Goal: Entertainment & Leisure: Consume media (video, audio)

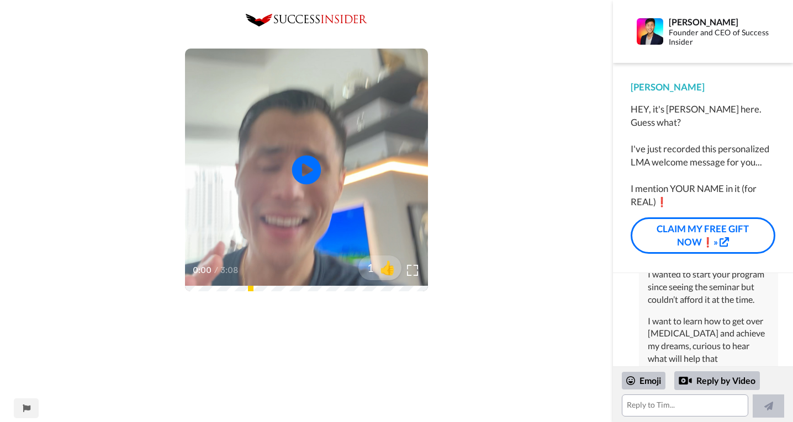
click at [315, 175] on icon at bounding box center [306, 170] width 29 height 29
click at [394, 270] on span "👍" at bounding box center [389, 268] width 35 height 22
click at [414, 273] on div at bounding box center [380, 268] width 88 height 88
click at [406, 272] on div at bounding box center [380, 268] width 88 height 88
click at [411, 272] on div at bounding box center [380, 268] width 88 height 88
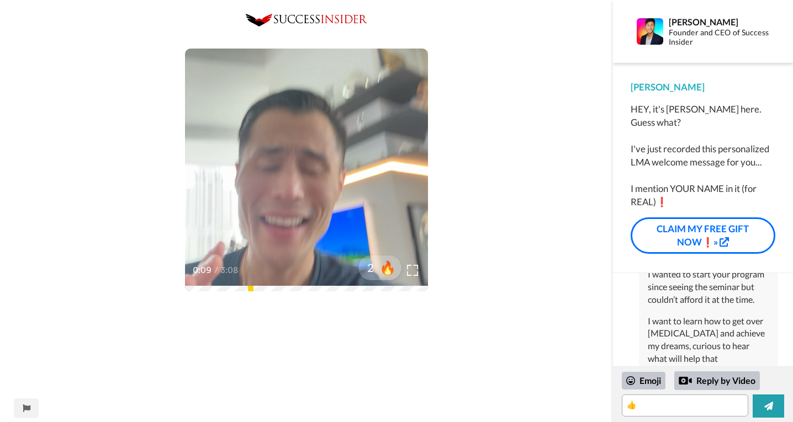
click at [407, 272] on div at bounding box center [380, 268] width 88 height 88
click at [419, 272] on div at bounding box center [380, 268] width 88 height 88
click at [352, 226] on div at bounding box center [380, 268] width 88 height 88
click at [413, 269] on div at bounding box center [380, 268] width 88 height 88
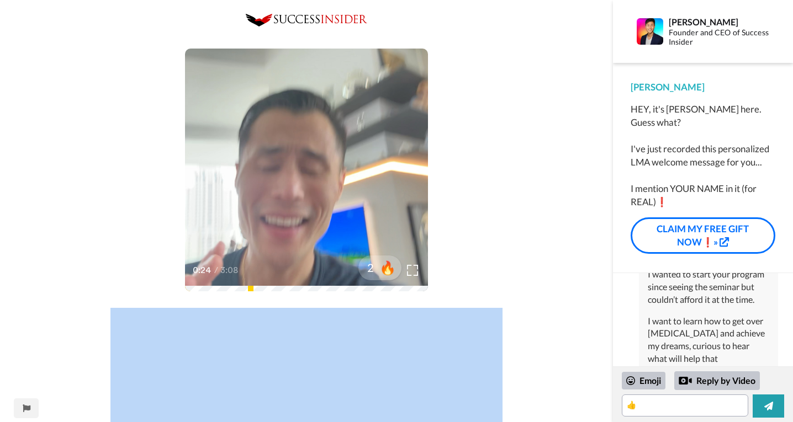
click at [413, 269] on div at bounding box center [380, 268] width 88 height 88
click at [414, 272] on div at bounding box center [380, 268] width 88 height 88
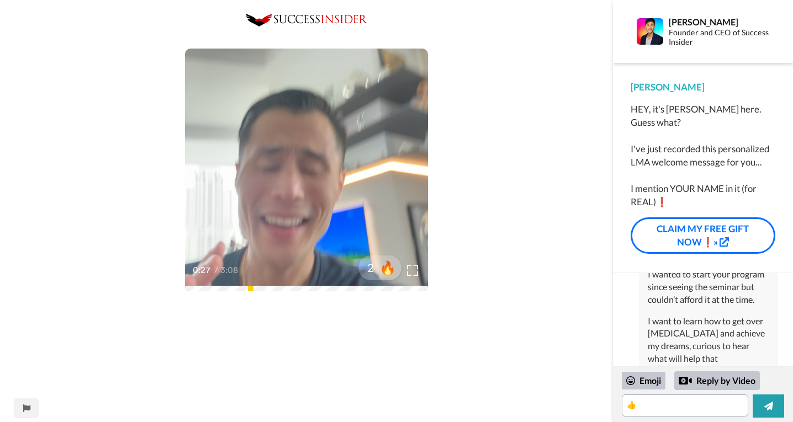
click at [313, 230] on video at bounding box center [306, 170] width 243 height 243
click at [413, 273] on div at bounding box center [380, 268] width 88 height 88
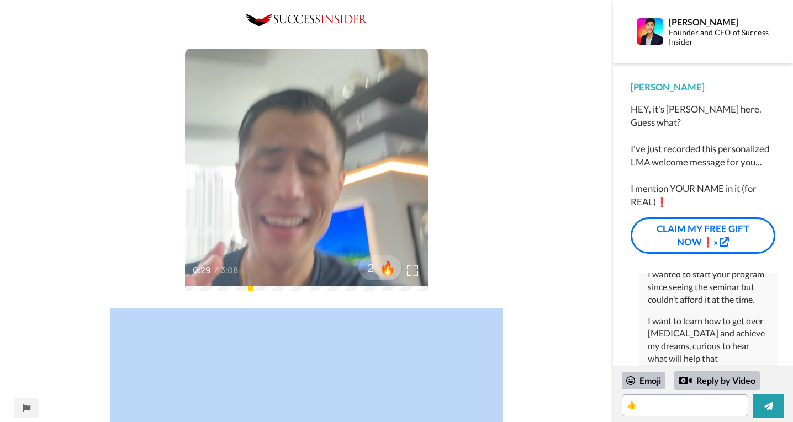
click at [413, 273] on div at bounding box center [380, 268] width 88 height 88
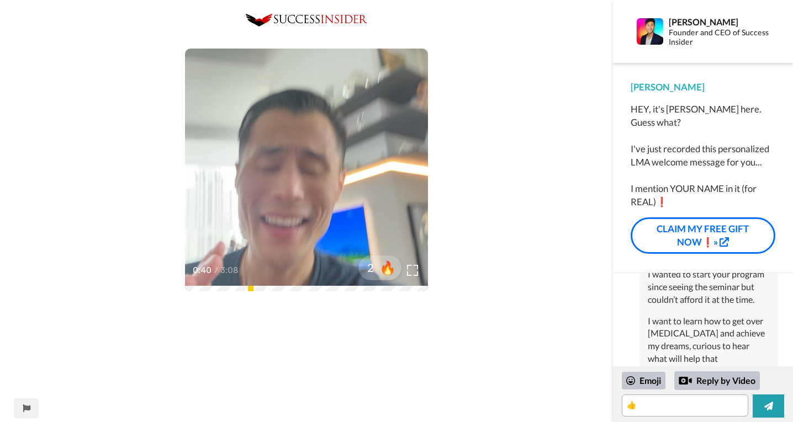
click at [414, 268] on div at bounding box center [380, 268] width 88 height 88
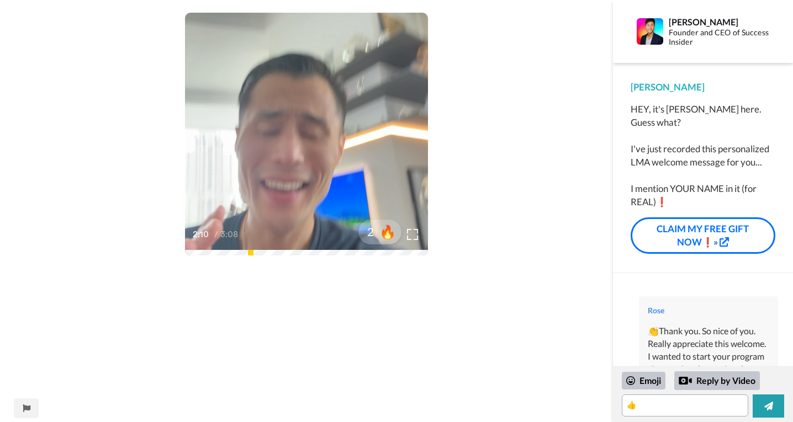
click at [411, 235] on div at bounding box center [380, 232] width 88 height 88
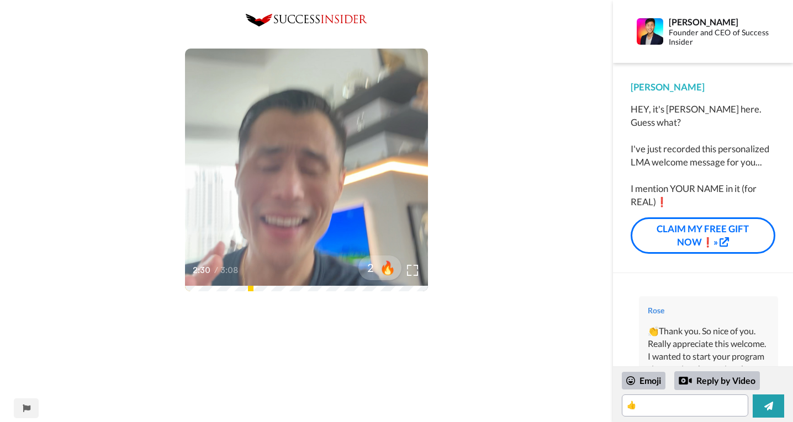
click at [375, 289] on div at bounding box center [380, 268] width 88 height 88
click at [369, 289] on div at bounding box center [380, 268] width 88 height 88
click at [366, 288] on div at bounding box center [380, 268] width 88 height 88
click at [395, 285] on div at bounding box center [380, 268] width 88 height 88
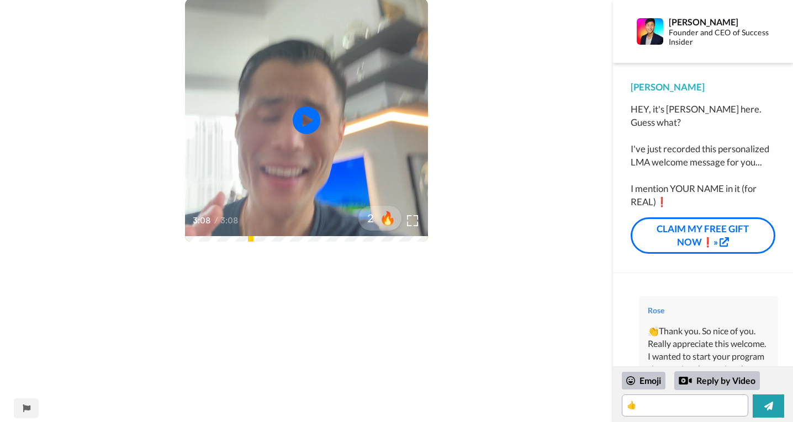
scroll to position [52, 0]
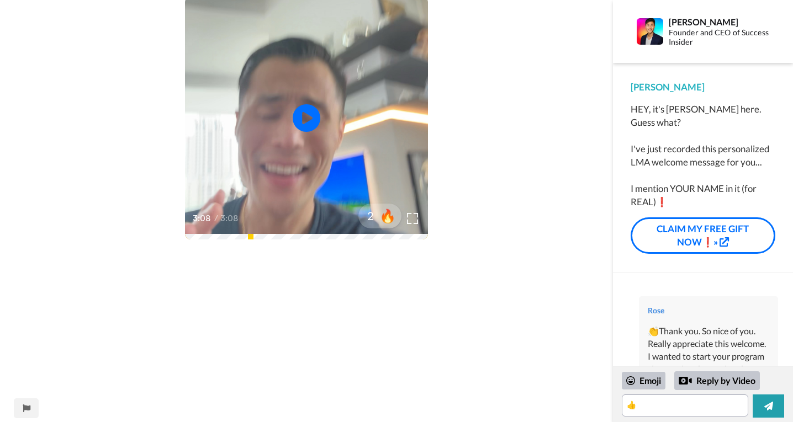
click at [413, 222] on div at bounding box center [380, 216] width 88 height 88
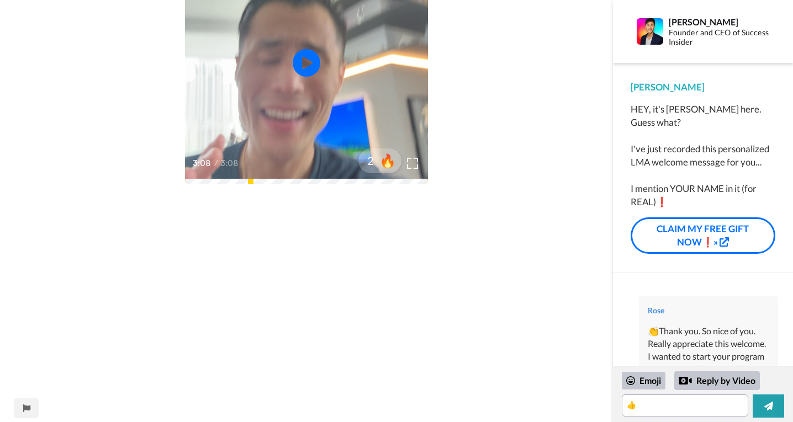
scroll to position [99, 0]
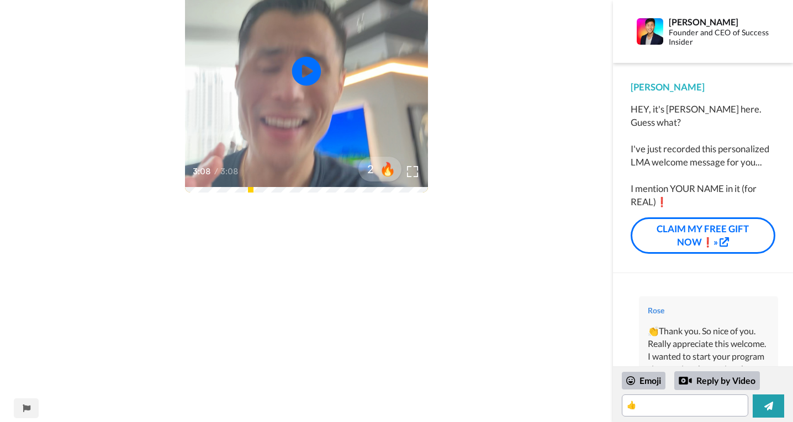
click at [301, 73] on icon "Play/Pause" at bounding box center [306, 71] width 29 height 52
click at [324, 193] on div "Play/Pause 0:00 / 3:08 2 🔥" at bounding box center [306, 418] width 613 height 1006
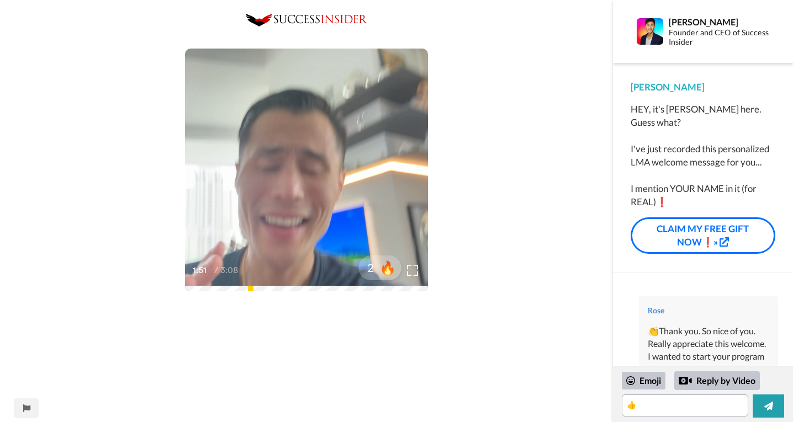
scroll to position [0, 0]
click at [412, 270] on div at bounding box center [380, 268] width 88 height 88
click at [373, 289] on div at bounding box center [380, 268] width 88 height 88
click at [311, 174] on icon at bounding box center [306, 170] width 29 height 29
click at [365, 289] on div at bounding box center [380, 268] width 88 height 88
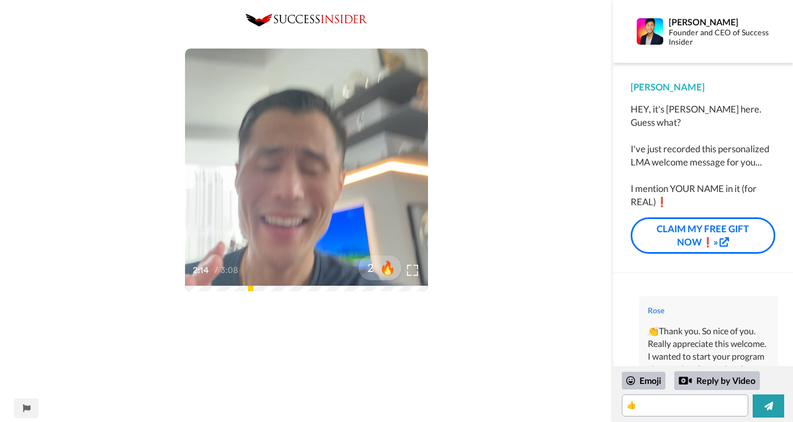
click at [357, 291] on div "Play/Pause 2:14 / 3:08 2 🔥" at bounding box center [306, 170] width 243 height 243
click at [370, 288] on div at bounding box center [380, 268] width 88 height 88
click at [383, 273] on span "🔥" at bounding box center [389, 268] width 35 height 22
click at [381, 274] on span "😁" at bounding box center [389, 268] width 35 height 22
click at [384, 276] on span "🤩" at bounding box center [389, 268] width 35 height 22
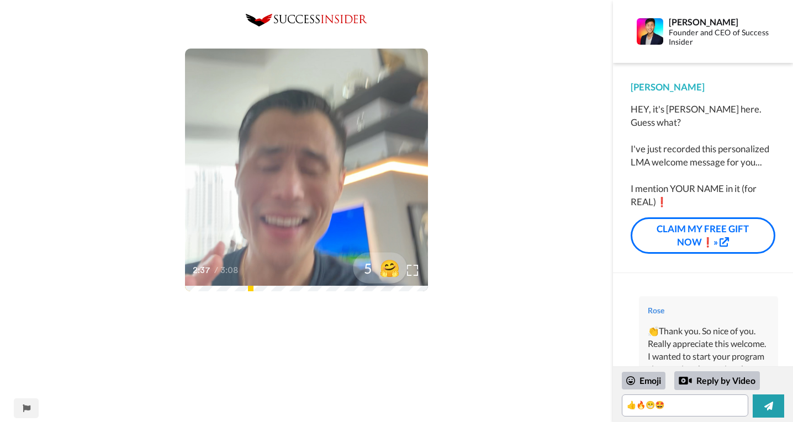
click at [385, 275] on span "🤗" at bounding box center [389, 268] width 35 height 22
click at [385, 275] on span "😸" at bounding box center [389, 268] width 35 height 22
click at [385, 275] on span "🤝" at bounding box center [389, 268] width 35 height 22
click at [390, 286] on div at bounding box center [380, 268] width 88 height 88
click at [310, 176] on icon at bounding box center [306, 170] width 29 height 29
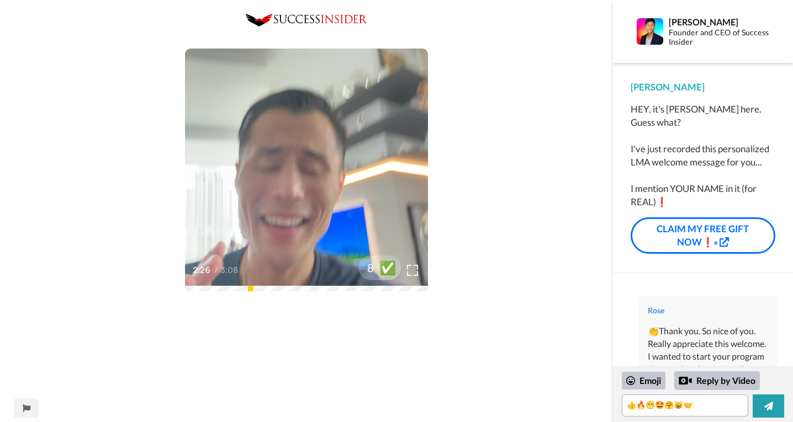
click at [371, 291] on div "Play/Pause 2:26 / 3:08 8 ✅" at bounding box center [306, 170] width 243 height 243
click at [313, 177] on icon at bounding box center [306, 170] width 29 height 29
click at [368, 291] on div "Play/Pause 2:23 / 3:08 8 ✅" at bounding box center [306, 170] width 243 height 243
click at [408, 289] on div at bounding box center [380, 268] width 88 height 88
click at [306, 172] on icon "Play/Pause" at bounding box center [306, 170] width 29 height 52
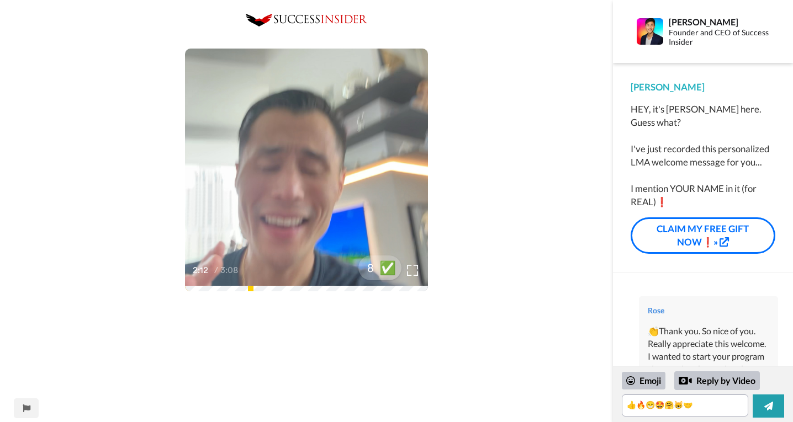
click at [365, 291] on div "Play/Pause 2:12 / 3:08 8 ✅" at bounding box center [306, 170] width 243 height 243
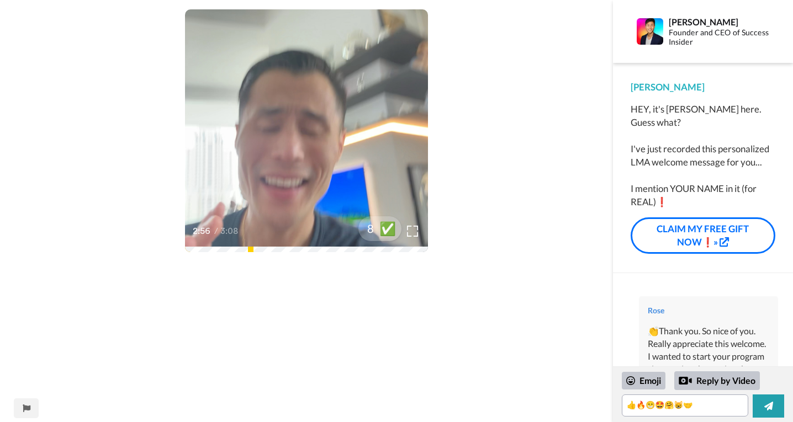
scroll to position [39, 0]
click at [417, 228] on div at bounding box center [380, 229] width 88 height 88
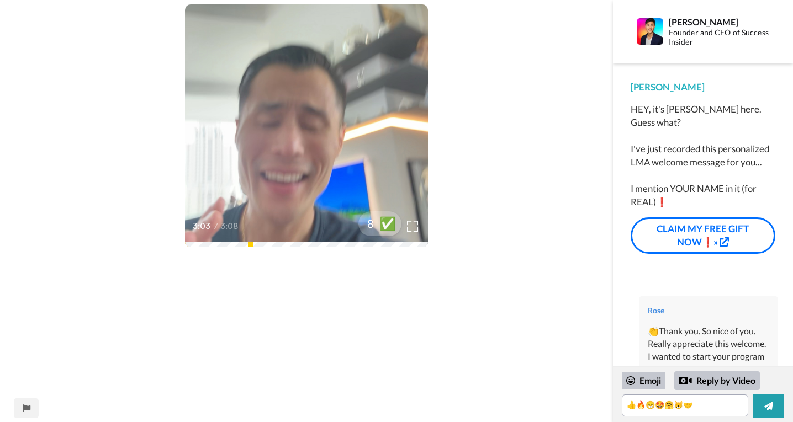
scroll to position [30, 0]
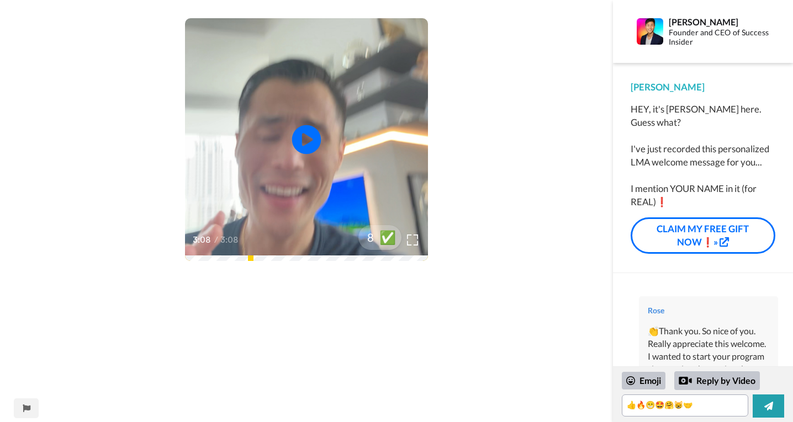
click at [309, 145] on icon at bounding box center [306, 139] width 29 height 29
click at [375, 261] on div "Play/Pause 2:29 / 3:08 8 ✅" at bounding box center [306, 139] width 243 height 243
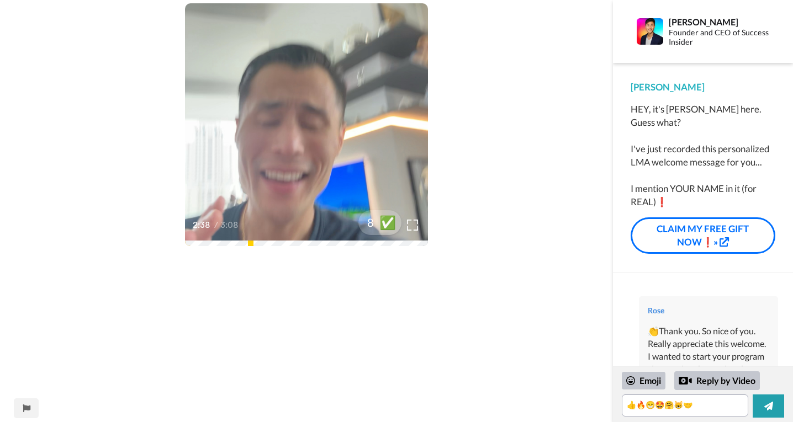
scroll to position [47, 0]
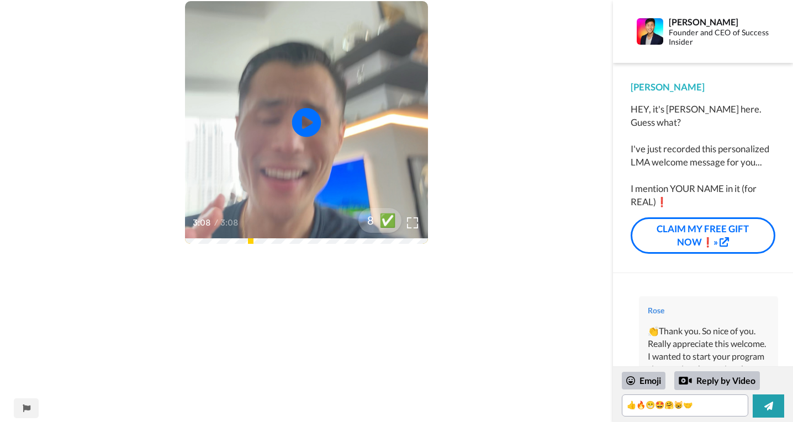
click at [306, 124] on icon "Play/Pause" at bounding box center [306, 123] width 29 height 52
click at [377, 244] on div "Play/Pause 2:24 / 3:08 8 ✅" at bounding box center [306, 122] width 243 height 243
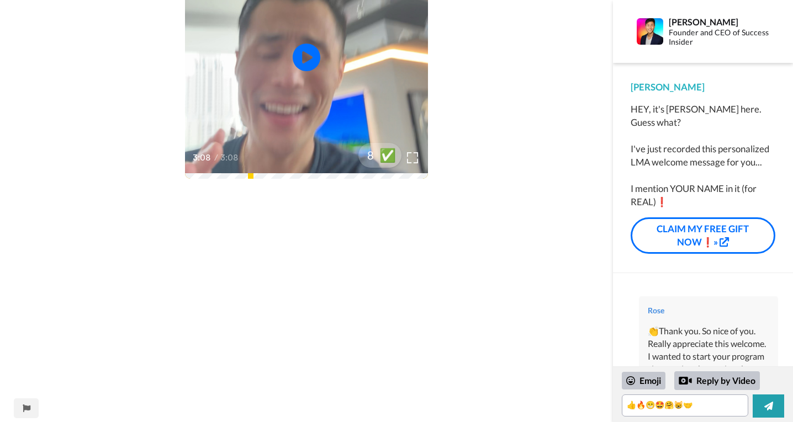
scroll to position [84, 0]
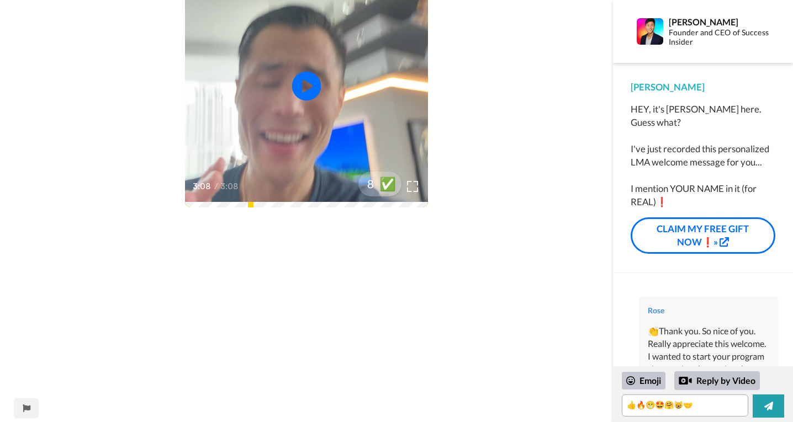
click at [313, 94] on icon at bounding box center [306, 86] width 29 height 29
click at [413, 205] on div "Play/Pause 2:58 / 3:08 8 ✅" at bounding box center [306, 86] width 243 height 243
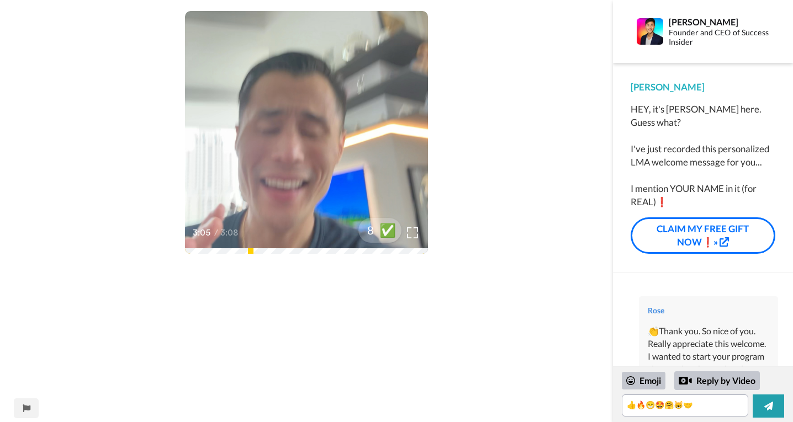
scroll to position [25, 0]
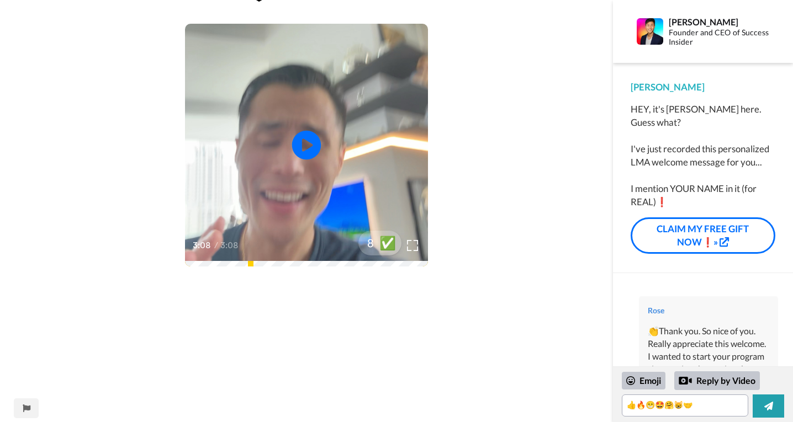
click at [302, 152] on icon at bounding box center [306, 145] width 29 height 29
click at [402, 264] on div "Play/Pause 2:49 / 3:08 8 ✅" at bounding box center [306, 145] width 243 height 243
click at [304, 153] on icon at bounding box center [306, 145] width 29 height 29
click at [392, 258] on div "Play/Pause 2:42 / 3:08 8 ✅" at bounding box center [306, 145] width 243 height 243
click at [300, 140] on icon at bounding box center [306, 145] width 29 height 29
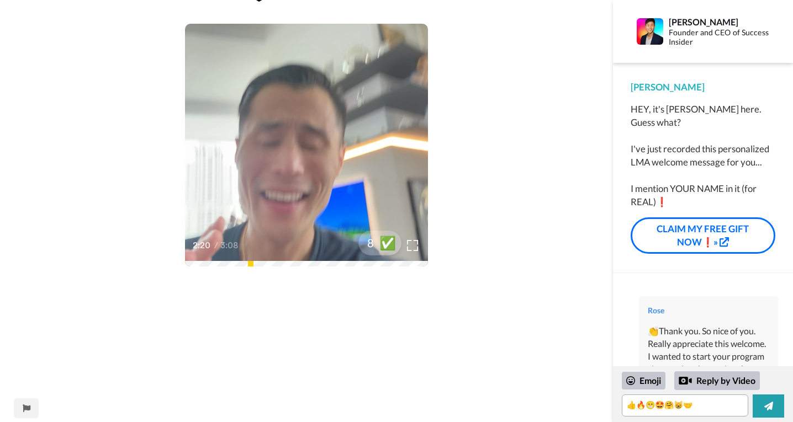
click at [384, 264] on div "Play/Pause 2:20 / 3:08 8 ✅" at bounding box center [306, 145] width 243 height 243
click at [304, 155] on icon at bounding box center [306, 145] width 29 height 29
click at [387, 265] on div "Play/Pause 2:36 / 3:08 8 ✅" at bounding box center [306, 145] width 243 height 243
